Goal: Task Accomplishment & Management: Complete application form

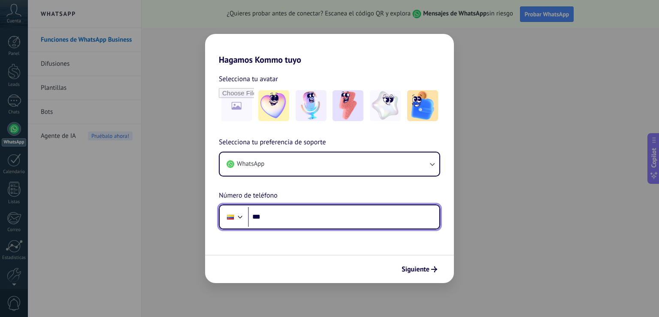
click at [363, 217] on input "***" at bounding box center [343, 217] width 191 height 20
type input "**********"
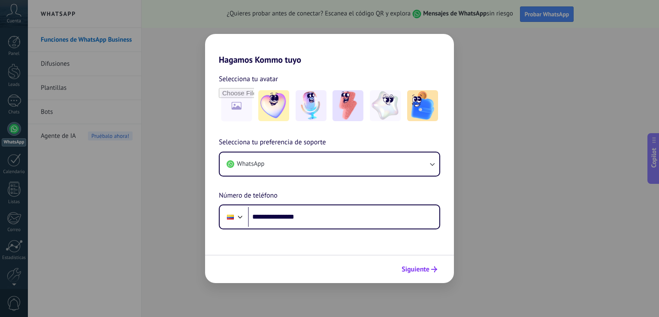
click at [423, 270] on span "Siguiente" at bounding box center [416, 269] width 28 height 6
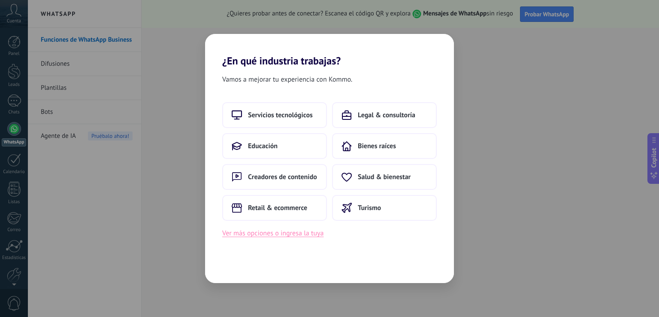
click at [312, 238] on button "Ver más opciones o ingresa la tuya" at bounding box center [272, 232] width 101 height 11
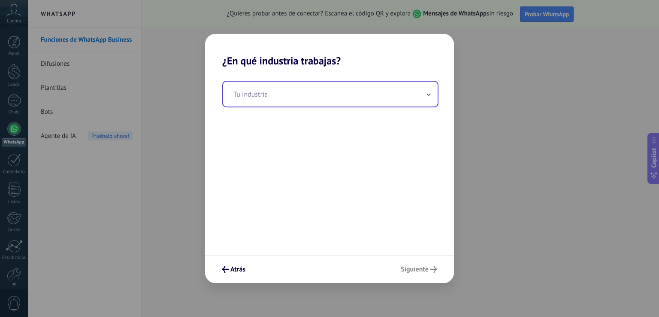
click at [429, 97] on span at bounding box center [429, 94] width 4 height 8
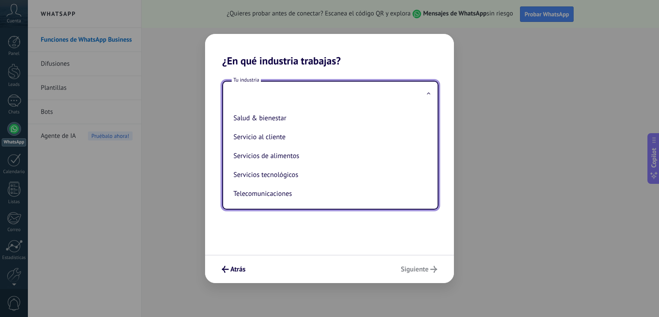
scroll to position [192, 0]
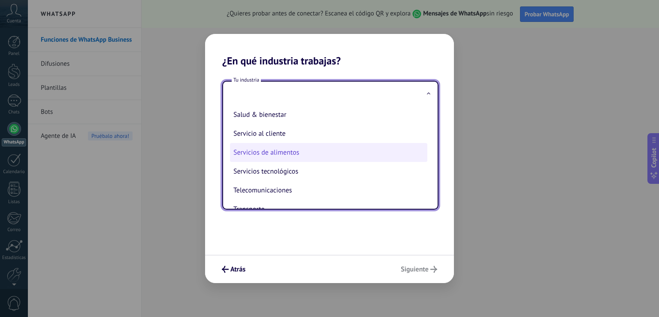
click at [323, 150] on li "Servicios de alimentos" at bounding box center [328, 152] width 197 height 19
type input "**********"
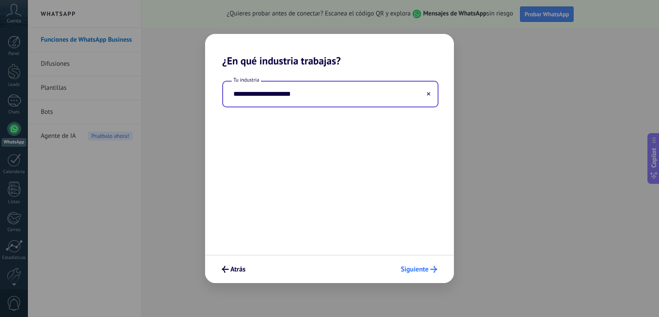
click at [409, 268] on span "Siguiente" at bounding box center [415, 269] width 28 height 6
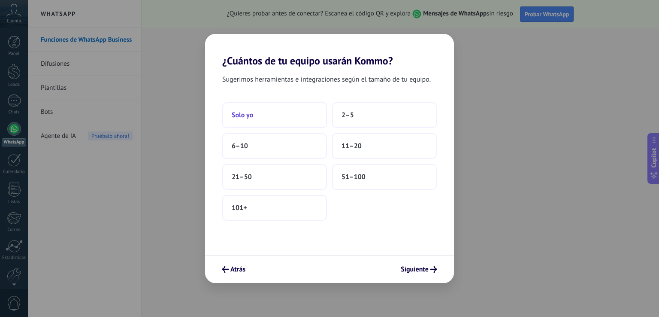
click at [263, 122] on button "Solo yo" at bounding box center [274, 115] width 105 height 26
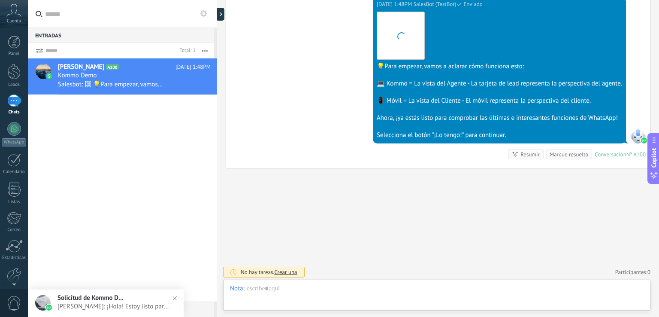
scroll to position [12, 0]
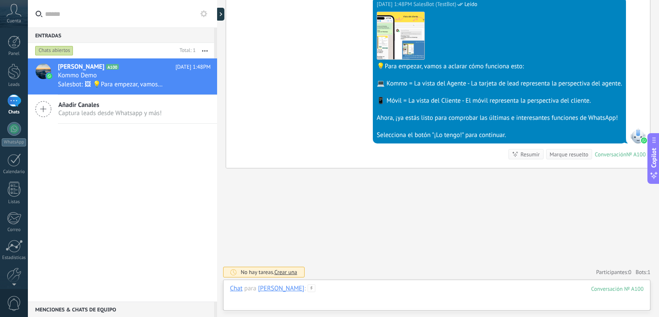
click at [333, 292] on div at bounding box center [437, 297] width 414 height 26
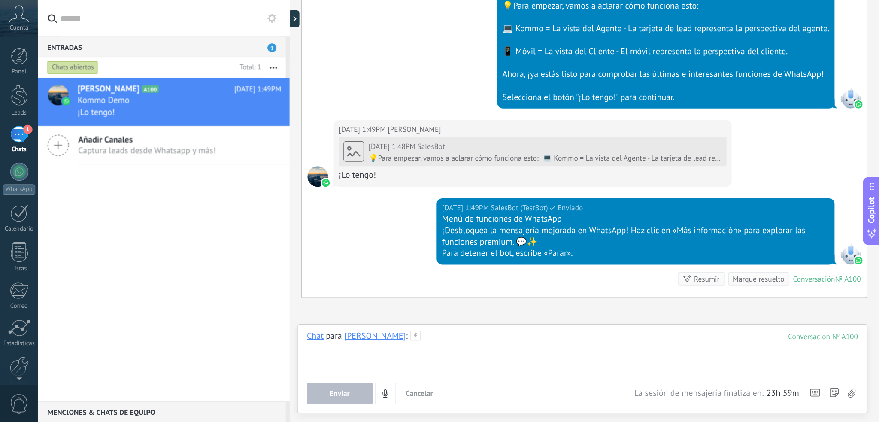
scroll to position [368, 0]
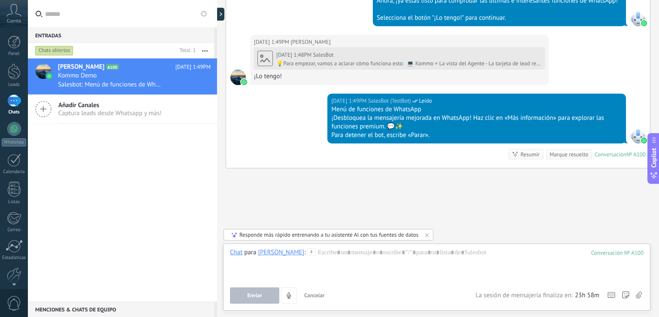
drag, startPoint x: 315, startPoint y: 295, endPoint x: 223, endPoint y: 184, distance: 144.2
click at [223, 184] on div "Buscar Carga más [DATE] [DATE] Creación: 2 eventos Expandir [DATE] 1:48PM [PERS…" at bounding box center [438, 158] width 442 height 317
click at [12, 18] on div "Cuenta" at bounding box center [14, 14] width 28 height 28
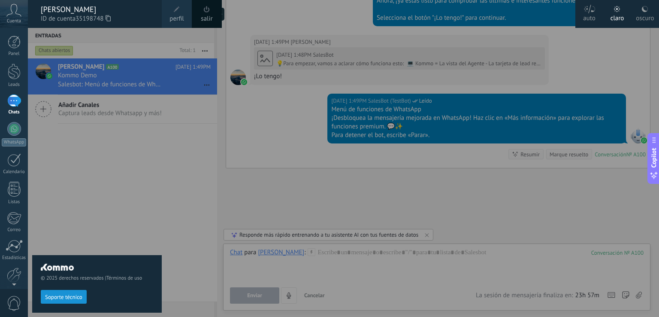
click at [237, 137] on div at bounding box center [357, 158] width 659 height 317
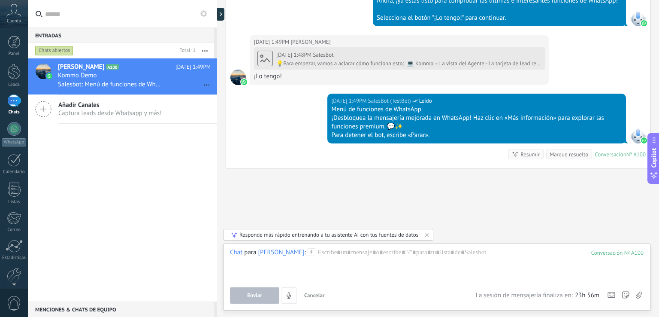
click at [340, 297] on div "Enviar Cancelar Rastrear clics en links ? Reducir links largos y rastrear clics…" at bounding box center [352, 295] width 245 height 16
click at [352, 254] on div at bounding box center [437, 264] width 414 height 33
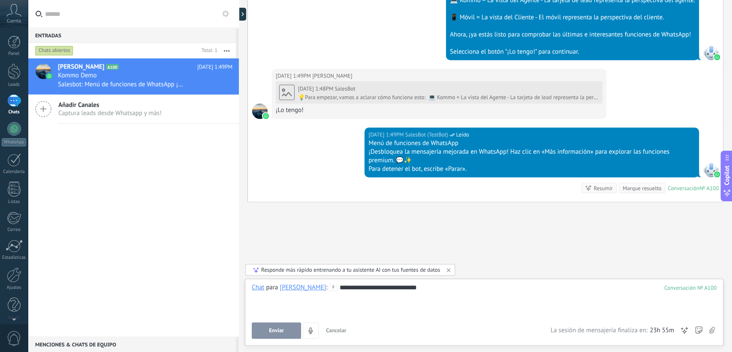
type textarea "**********"
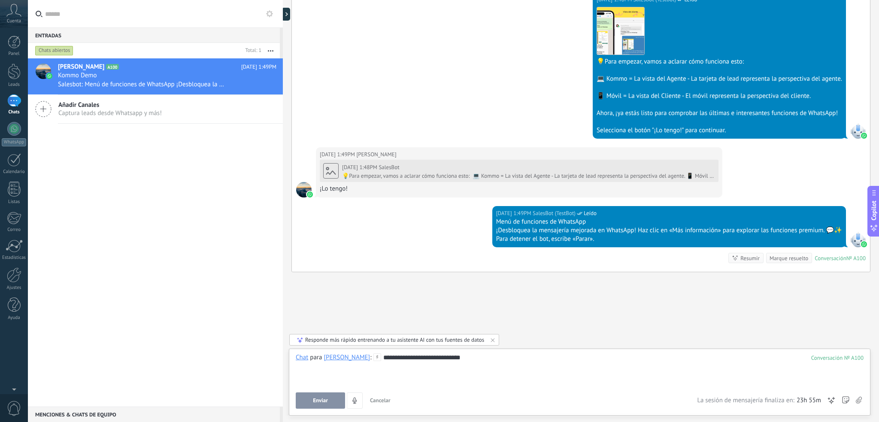
scroll to position [25, 0]
click at [327, 316] on span "Enviar" at bounding box center [320, 400] width 15 height 6
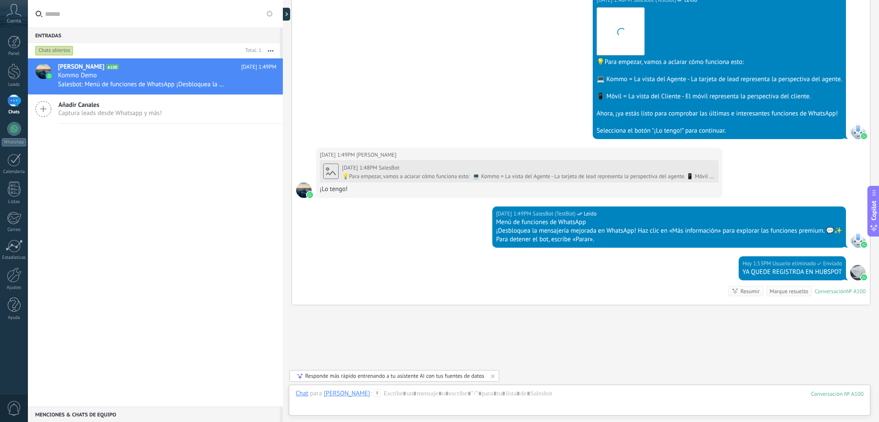
scroll to position [287, 0]
